Goal: Task Accomplishment & Management: Use online tool/utility

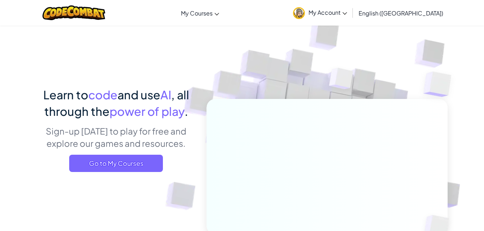
click at [92, 156] on span "Go to My Courses" at bounding box center [116, 163] width 94 height 17
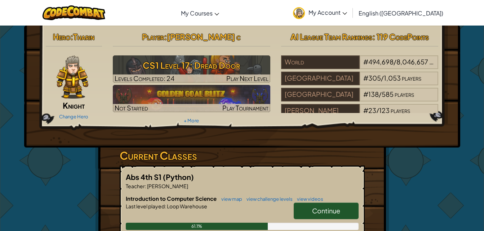
click at [239, 70] on h3 "CS1 Level 17: Dread Door" at bounding box center [192, 65] width 158 height 16
